Goal: Task Accomplishment & Management: Manage account settings

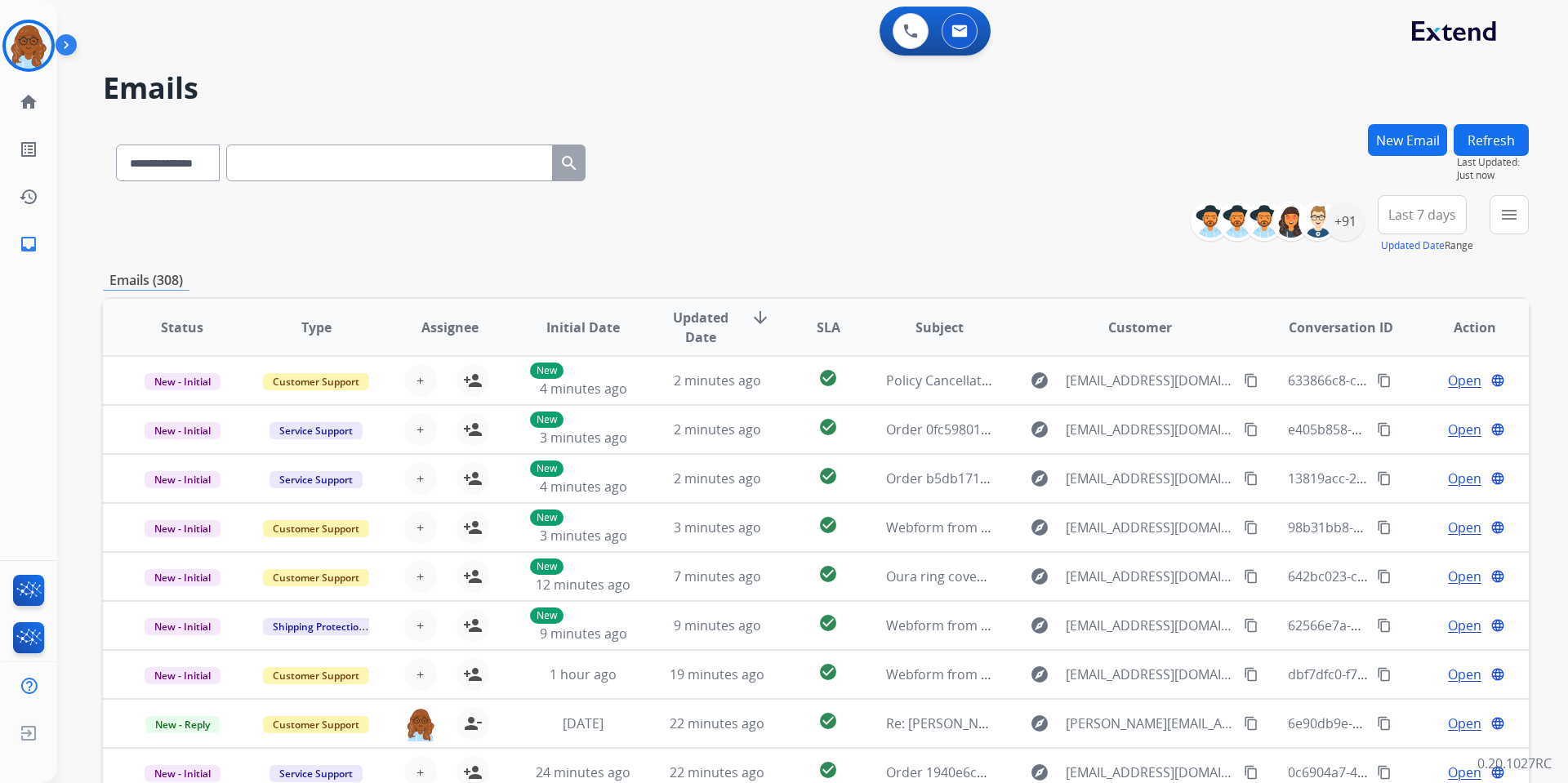
select select "**********"
click at [30, 49] on img at bounding box center [28, 45] width 45 height 45
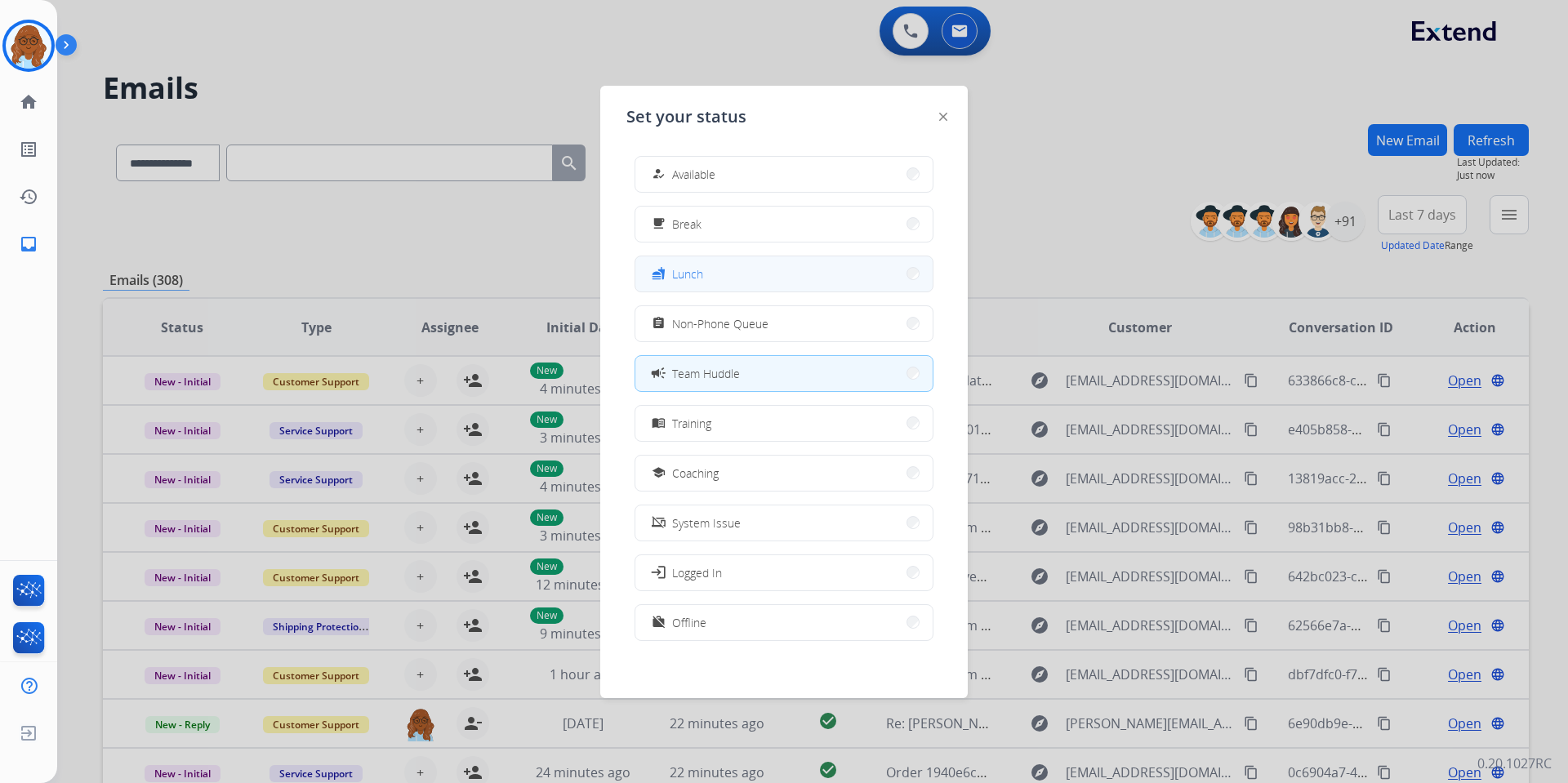
click at [689, 278] on span "Lunch" at bounding box center [687, 274] width 31 height 17
